Goal: Information Seeking & Learning: Stay updated

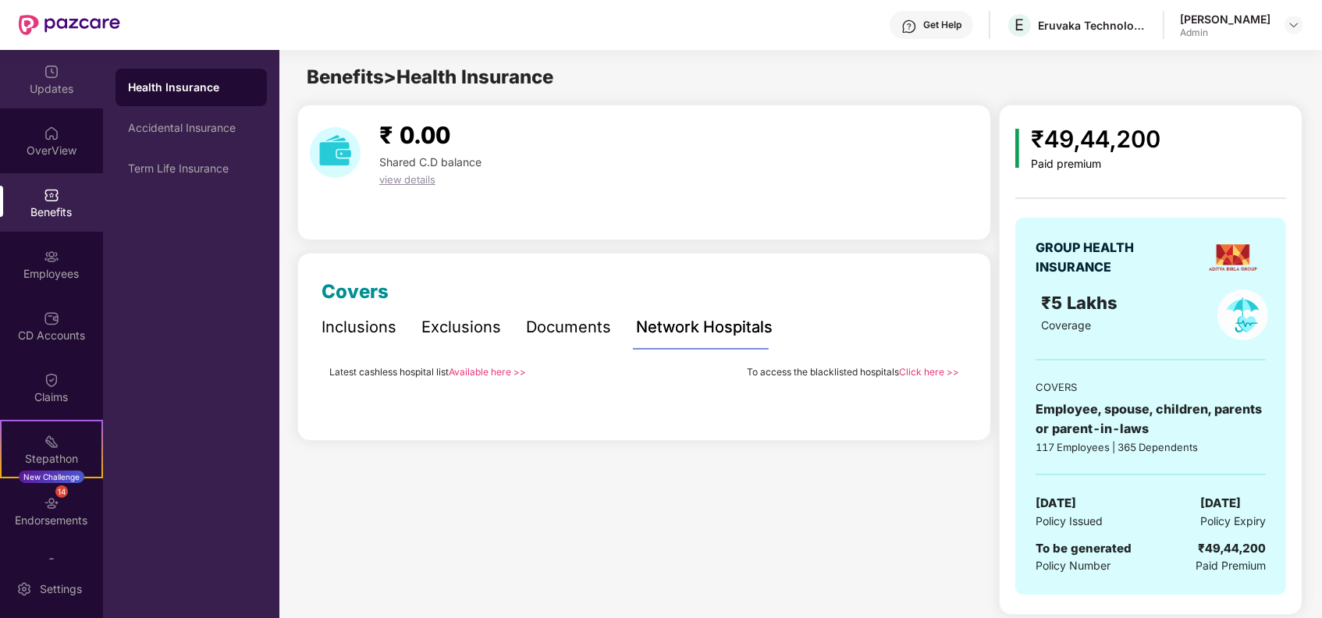
click at [62, 89] on div "Updates" at bounding box center [51, 89] width 103 height 16
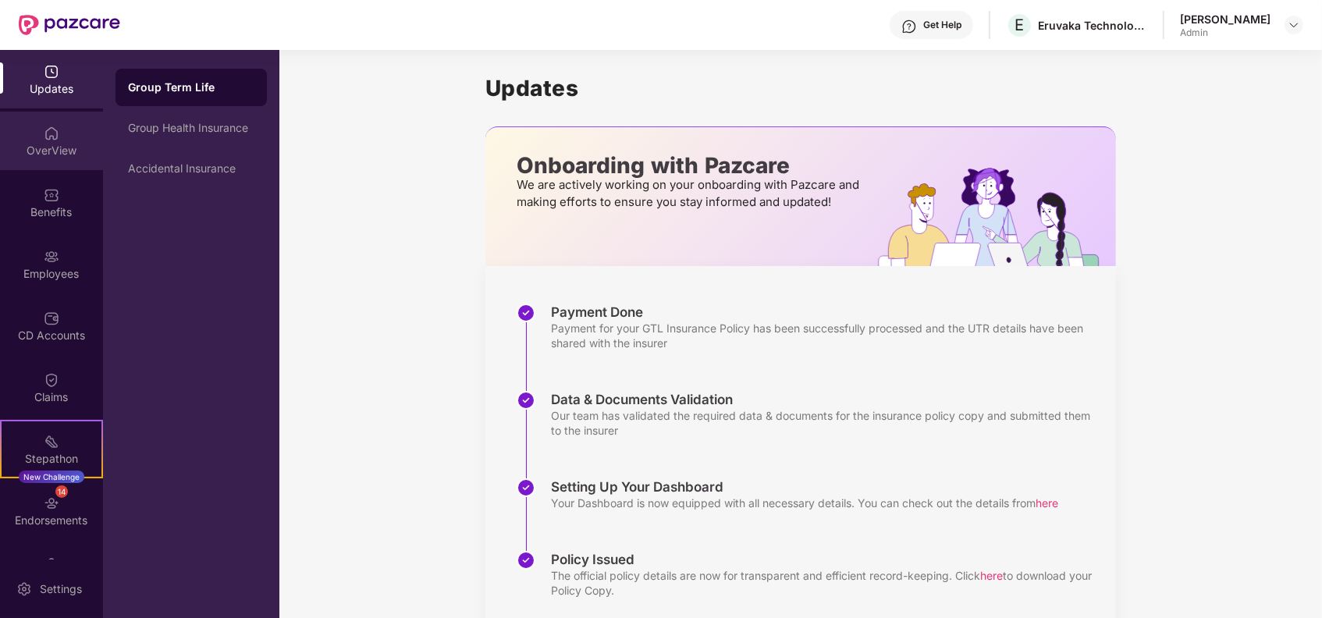
click at [69, 141] on div "OverView" at bounding box center [51, 141] width 103 height 59
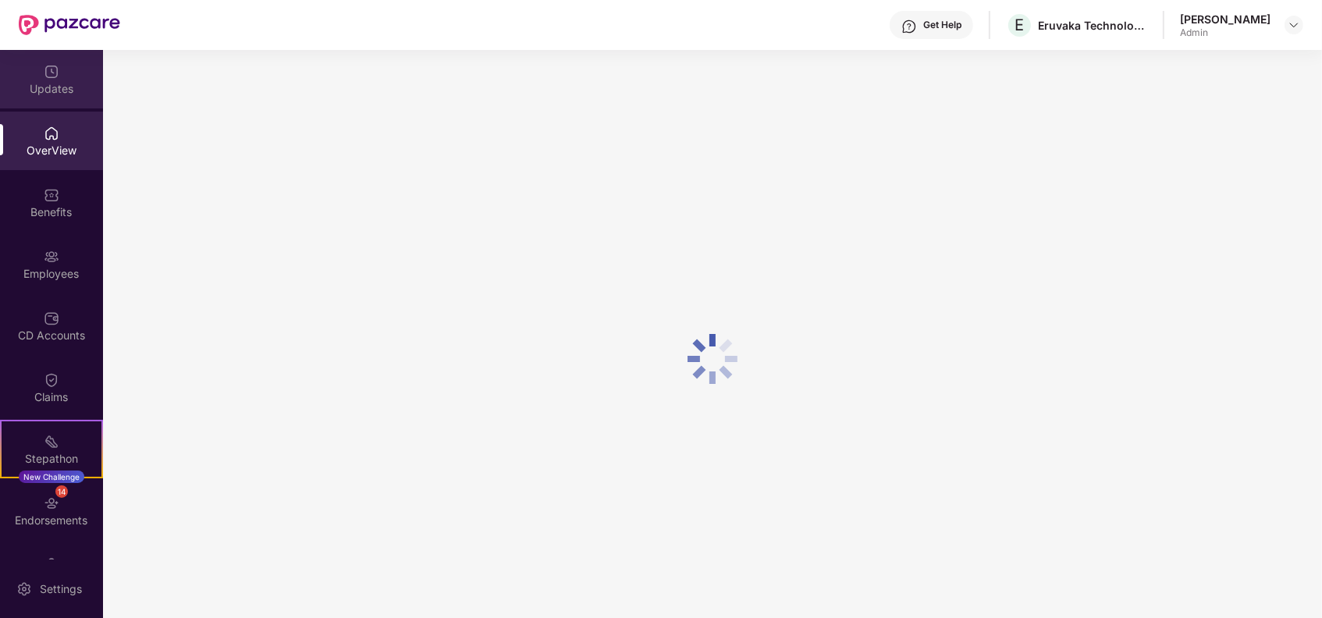
click at [67, 81] on div "Updates" at bounding box center [51, 89] width 103 height 16
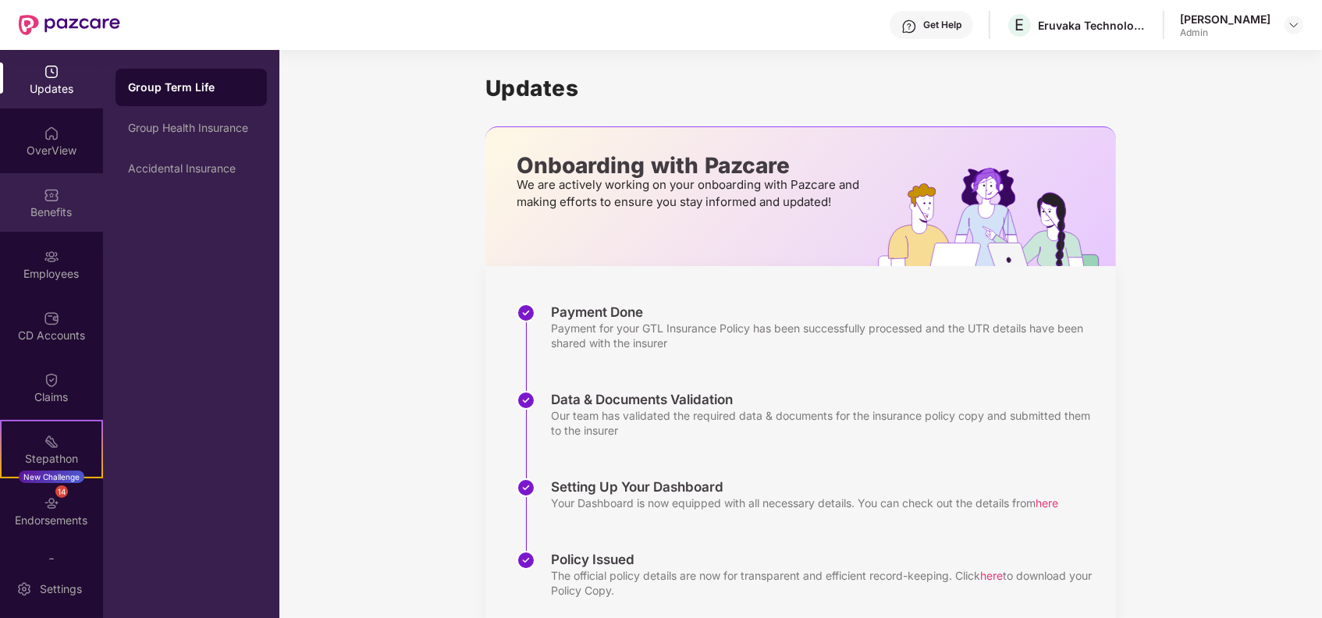
click at [54, 194] on img at bounding box center [52, 195] width 16 height 16
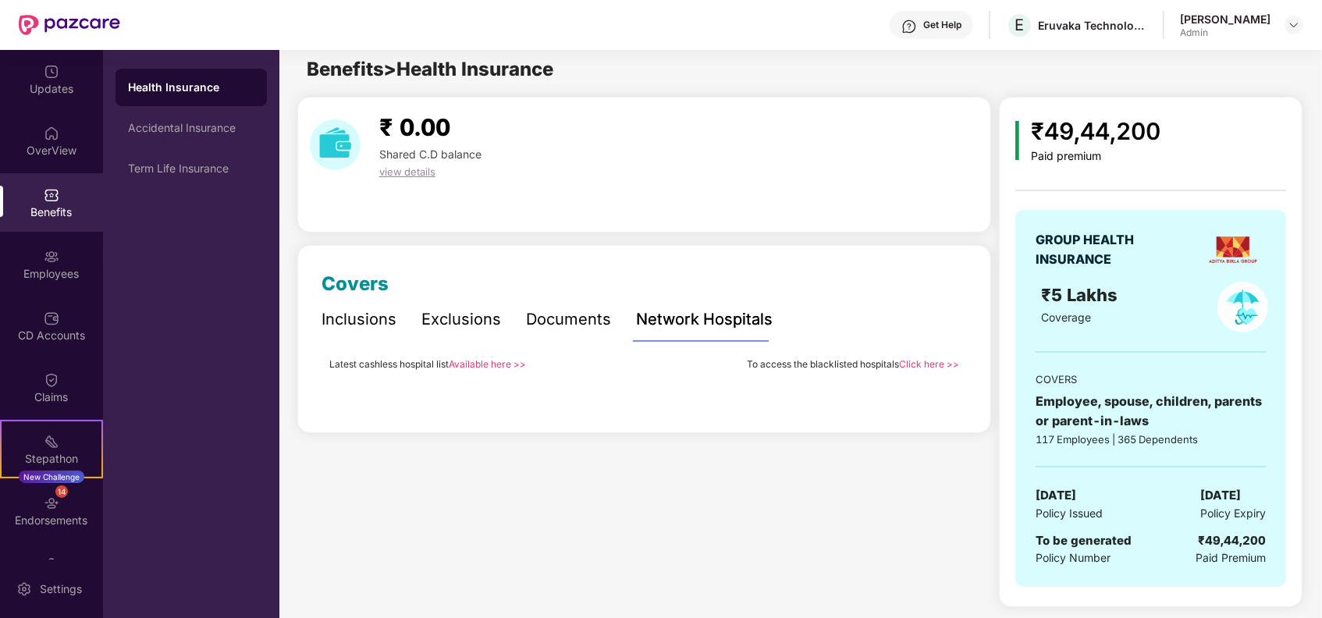
scroll to position [9, 0]
